Goal: Transaction & Acquisition: Register for event/course

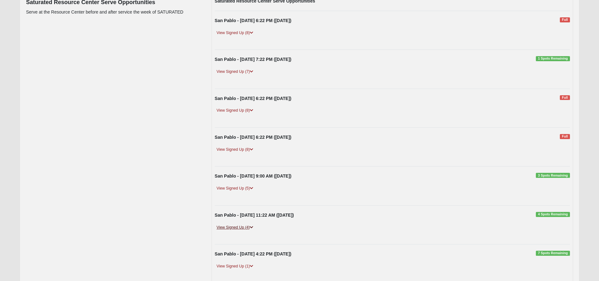
scroll to position [118, 0]
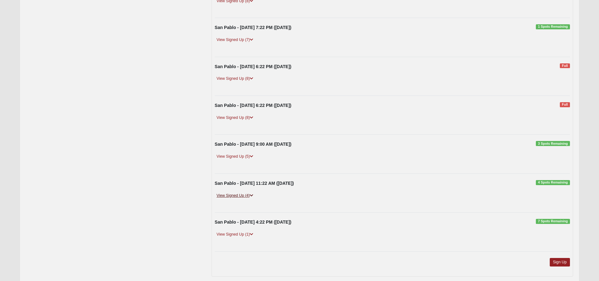
click at [244, 196] on link "View Signed Up (4)" at bounding box center [235, 196] width 40 height 7
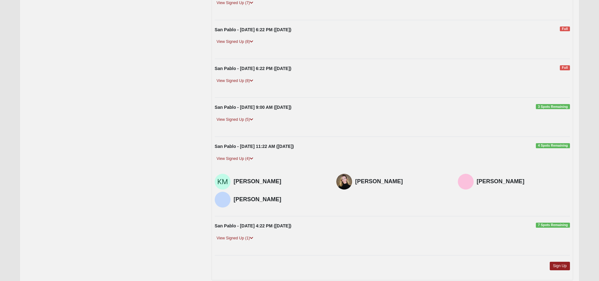
scroll to position [190, 0]
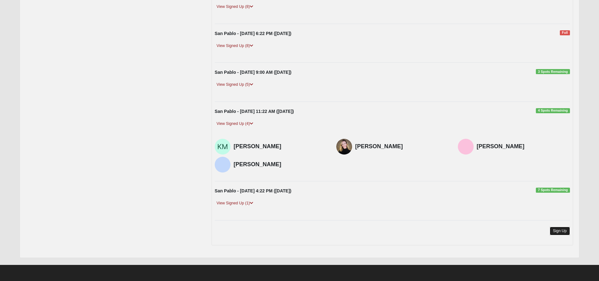
click at [562, 230] on link "Sign Up" at bounding box center [560, 231] width 20 height 9
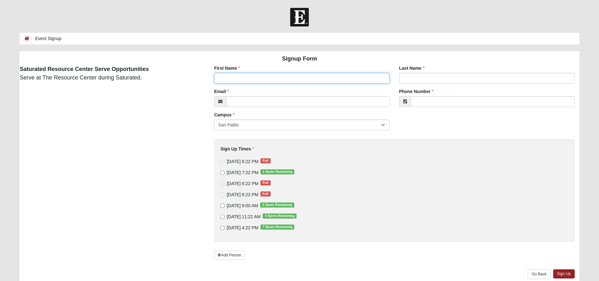
click at [270, 81] on input "First Name" at bounding box center [301, 78] width 175 height 11
type input "[PERSON_NAME]"
type input "[PERSON_NAME][EMAIL_ADDRESS][PERSON_NAME][DOMAIN_NAME]"
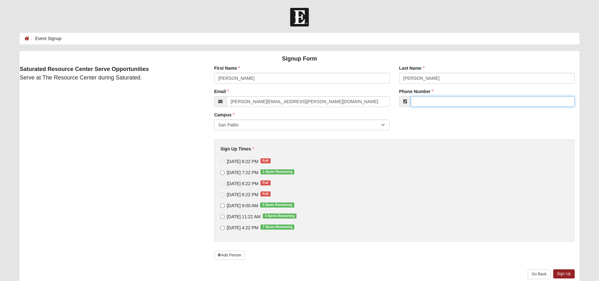
type input "[PHONE_NUMBER]"
click at [223, 219] on label "[DATE] 11:22 AM 4 Spots Remaining" at bounding box center [258, 217] width 76 height 6
click at [223, 219] on input "[DATE] 11:22 AM 4 Spots Remaining" at bounding box center [222, 217] width 4 height 4
checkbox input "true"
click at [563, 272] on link "Sign Up" at bounding box center [563, 274] width 21 height 9
